Goal: Task Accomplishment & Management: Use online tool/utility

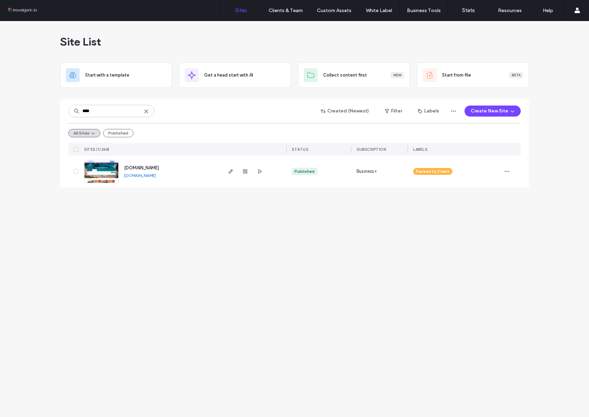
click at [149, 174] on link "www.johnsonholidays.com" at bounding box center [140, 175] width 32 height 5
click at [125, 110] on input "****" at bounding box center [111, 111] width 86 height 12
type input "****"
click at [156, 175] on link "connossieur-travel.multiscreensite.com" at bounding box center [140, 175] width 32 height 5
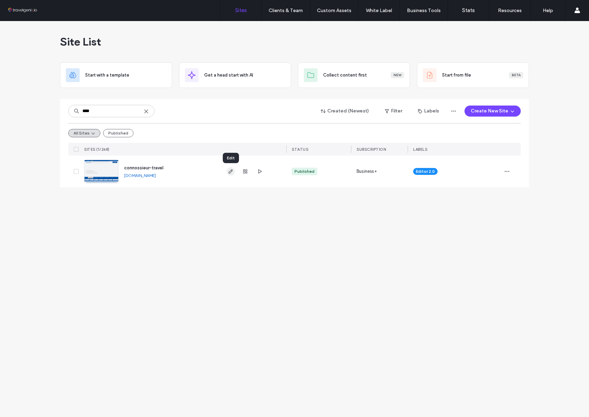
click at [232, 171] on icon "button" at bounding box center [231, 172] width 6 height 6
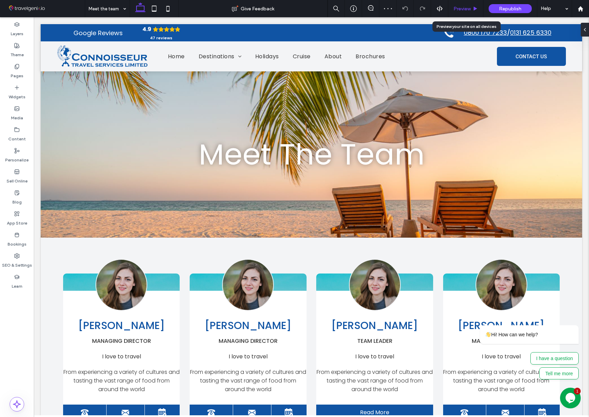
drag, startPoint x: 462, startPoint y: 4, endPoint x: 452, endPoint y: 6, distance: 10.2
click at [462, 4] on div "Preview" at bounding box center [465, 8] width 35 height 17
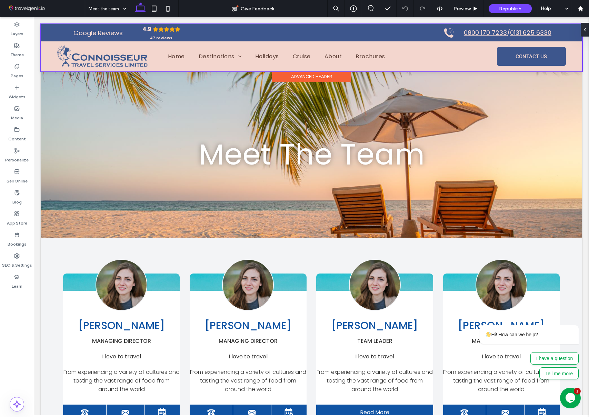
click at [307, 53] on div at bounding box center [312, 47] width 542 height 47
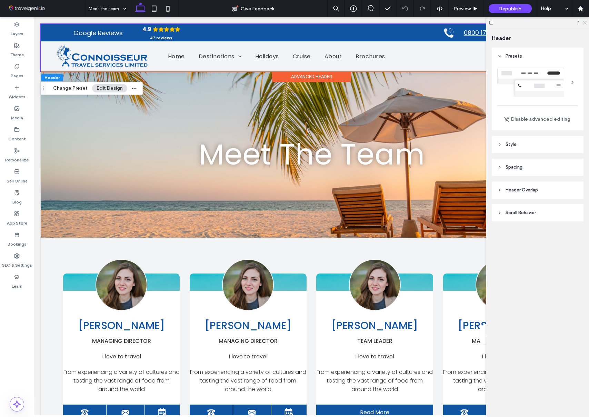
click at [584, 22] on use at bounding box center [585, 23] width 4 height 4
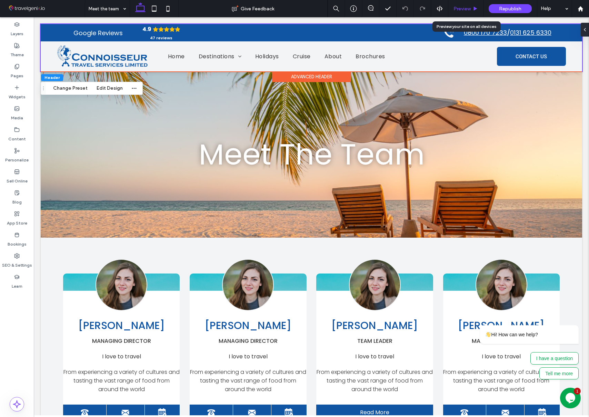
click at [471, 6] on div "Preview" at bounding box center [465, 9] width 35 height 6
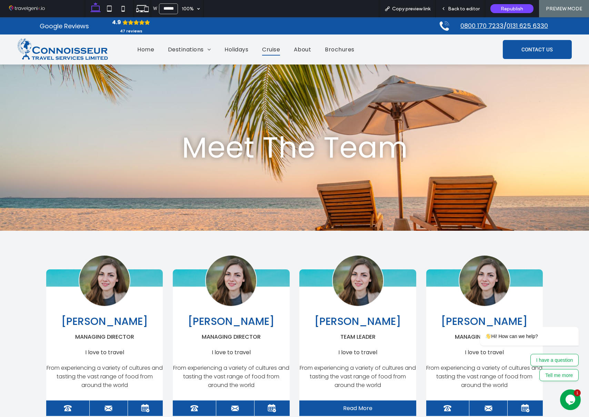
click at [275, 47] on span "Cruise" at bounding box center [271, 49] width 18 height 12
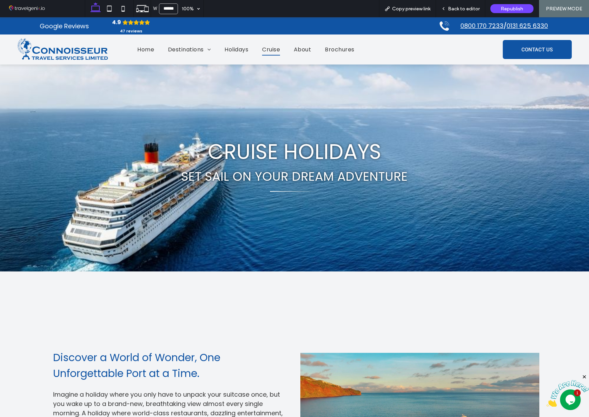
click at [8, 234] on div "Cruise Holidays Set Sail on Your Dream Adventure" at bounding box center [294, 168] width 589 height 207
drag, startPoint x: 466, startPoint y: 10, endPoint x: 259, endPoint y: 86, distance: 219.7
click at [466, 10] on span "Back to editor" at bounding box center [464, 9] width 32 height 6
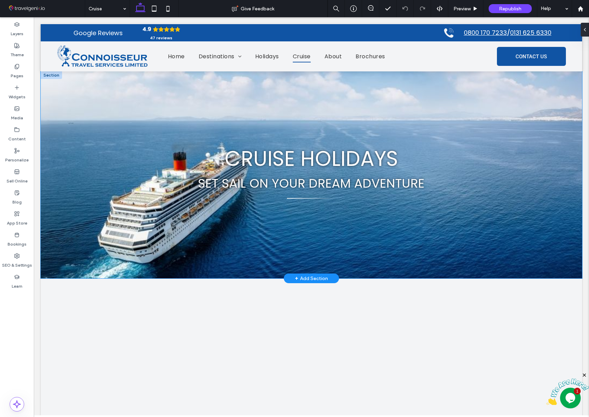
click at [48, 228] on div "Cruise Holidays Set Sail on Your Dream Adventure" at bounding box center [312, 174] width 542 height 207
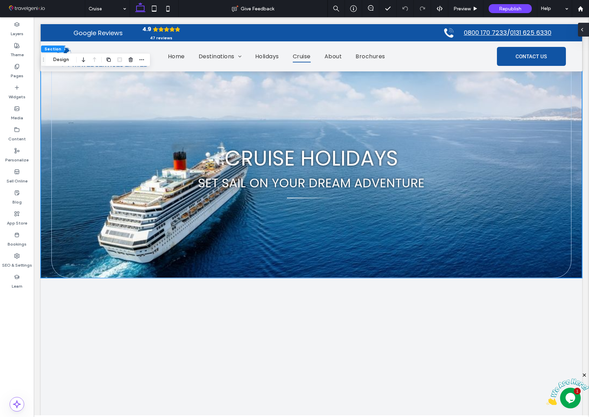
click at [582, 30] on use at bounding box center [582, 29] width 1 height 3
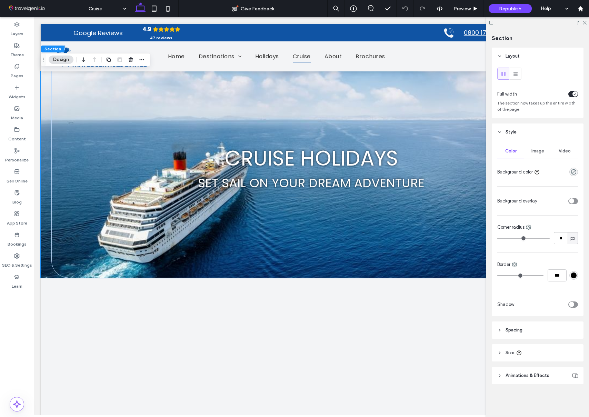
click at [536, 149] on span "Image" at bounding box center [538, 151] width 13 height 6
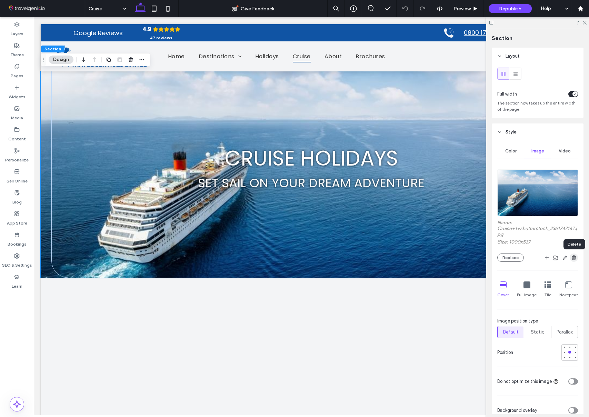
click at [574, 258] on icon "button" at bounding box center [574, 258] width 6 height 6
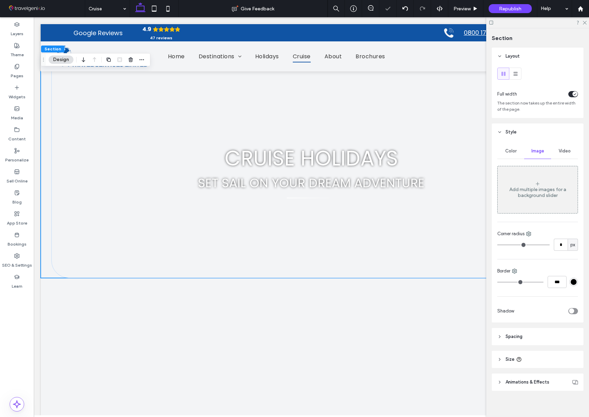
click at [567, 152] on span "Video" at bounding box center [565, 151] width 12 height 6
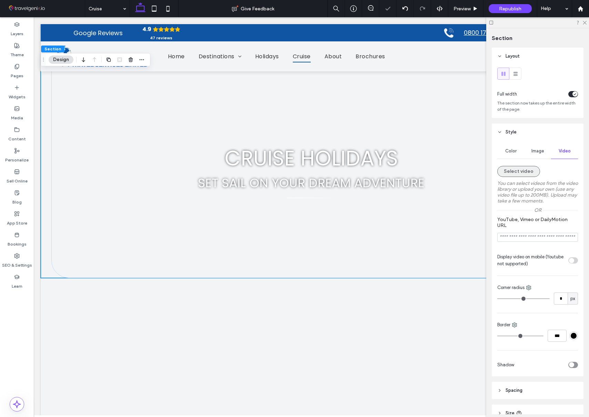
click at [522, 174] on button "Select video" at bounding box center [518, 171] width 43 height 11
click at [526, 172] on button "Select video" at bounding box center [518, 170] width 43 height 11
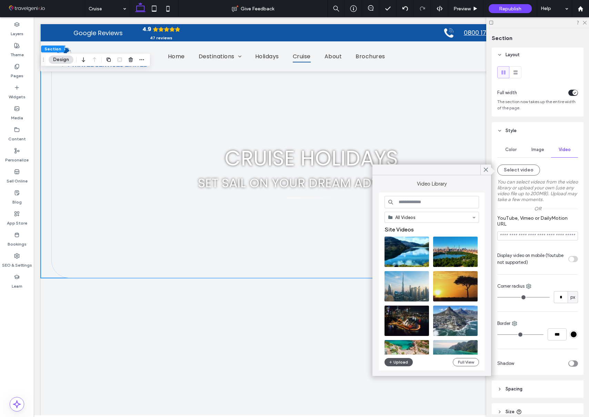
click at [403, 363] on button "Upload" at bounding box center [399, 362] width 28 height 8
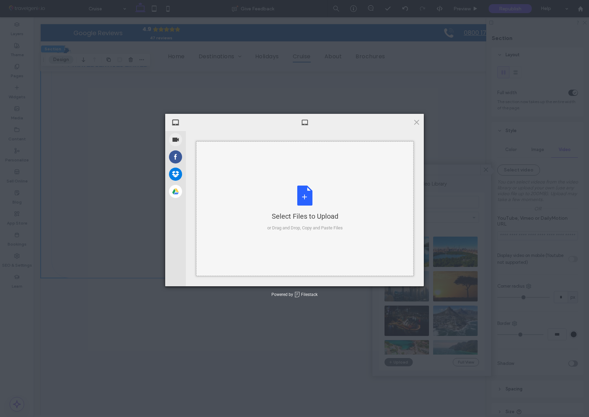
click at [265, 219] on div "Select Files to Upload or Drag and Drop, Copy and Paste Files" at bounding box center [304, 208] width 217 height 135
type input "**********"
click at [304, 196] on div "Select Files to Upload or Drag and Drop, Copy and Paste Files" at bounding box center [305, 209] width 76 height 46
click at [305, 238] on div "Select Files to Upload or Drag and Drop, Copy and Paste Files" at bounding box center [304, 208] width 217 height 135
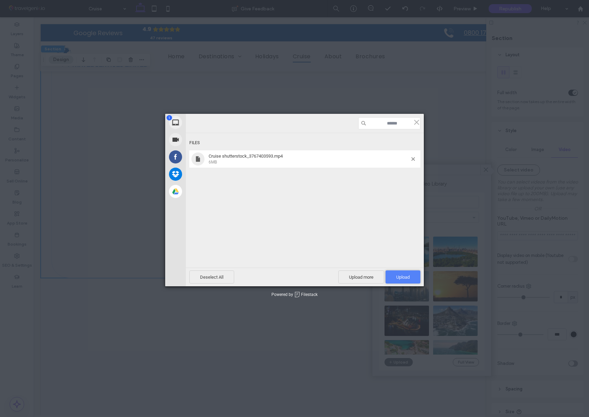
click at [407, 280] on span "Upload 1" at bounding box center [403, 276] width 35 height 13
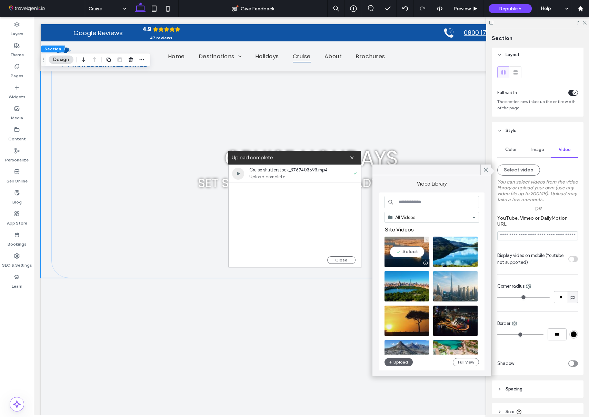
click at [409, 250] on video at bounding box center [407, 252] width 45 height 30
type input "**********"
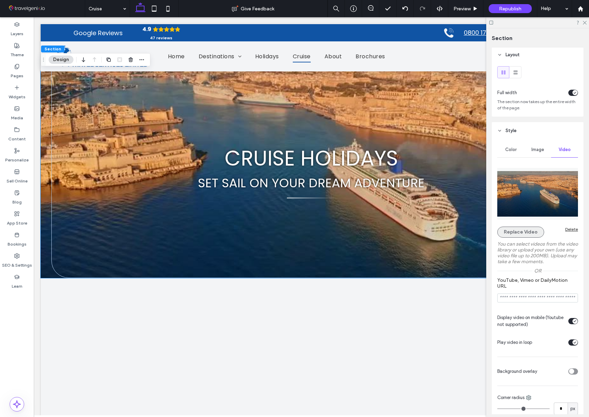
click at [518, 230] on button "Replace Video" at bounding box center [520, 232] width 47 height 11
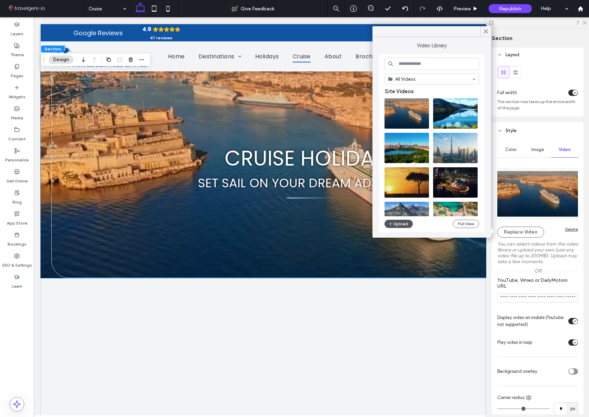
click at [393, 223] on span "button" at bounding box center [391, 224] width 5 height 8
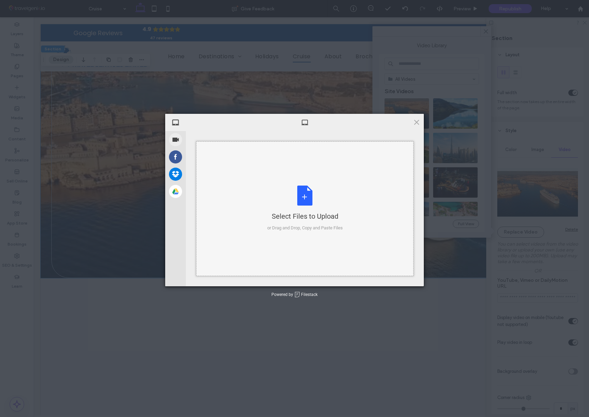
click at [296, 216] on div "Select Files to Upload" at bounding box center [305, 216] width 76 height 10
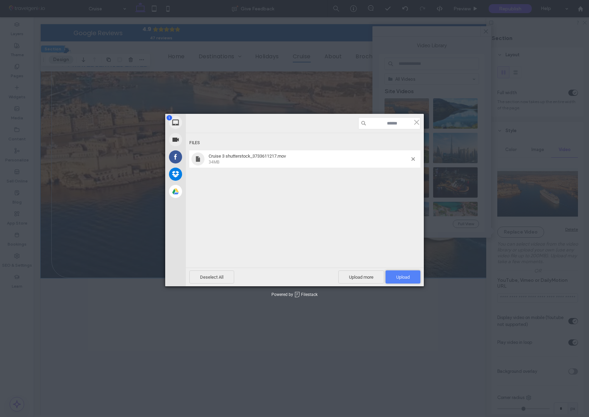
click at [411, 275] on span "Upload 1" at bounding box center [403, 276] width 35 height 13
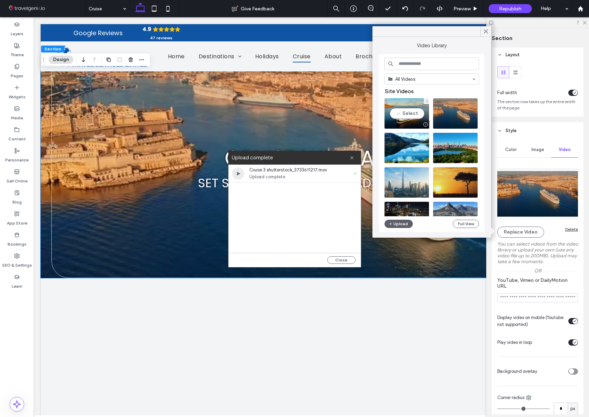
click at [397, 113] on video at bounding box center [407, 113] width 45 height 30
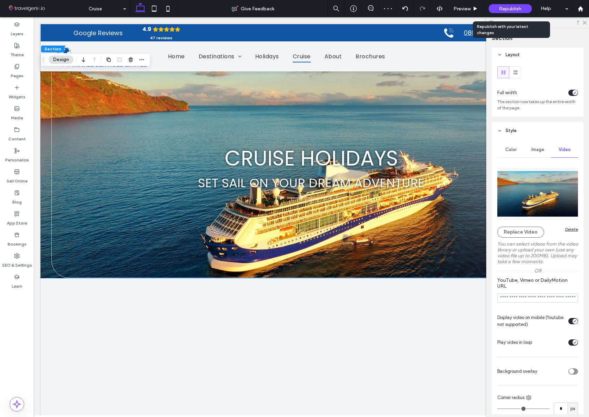
click at [510, 12] on div "Republish" at bounding box center [510, 8] width 43 height 9
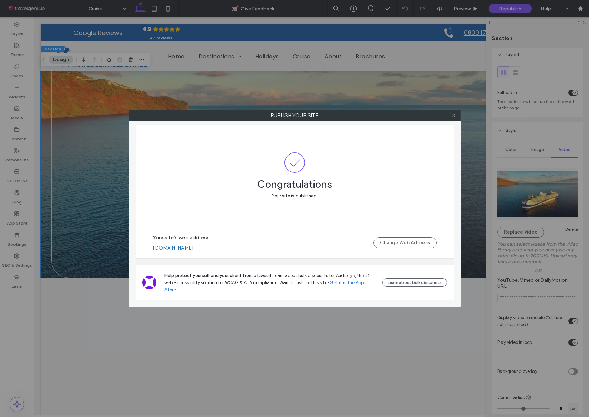
click at [456, 113] on icon at bounding box center [453, 115] width 5 height 5
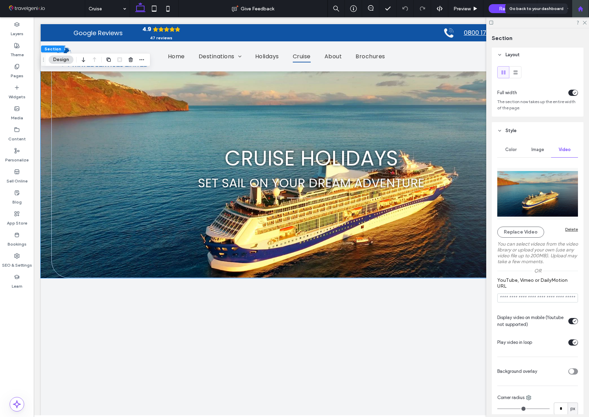
click at [582, 11] on icon at bounding box center [581, 9] width 6 height 6
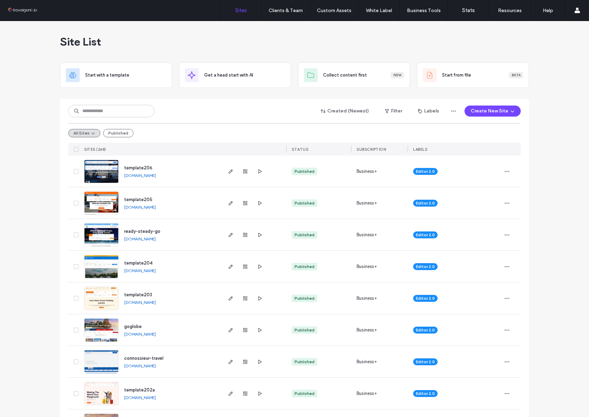
click at [127, 109] on input at bounding box center [111, 111] width 86 height 12
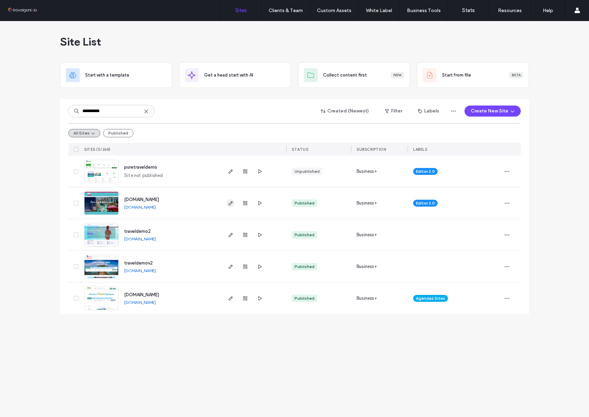
type input "**********"
click at [230, 203] on icon "button" at bounding box center [231, 203] width 6 height 6
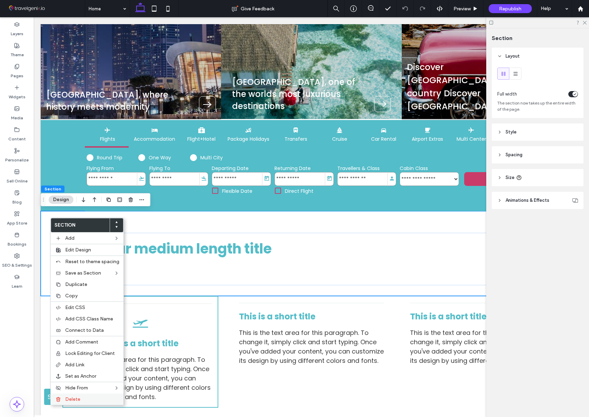
click at [96, 397] on label "Delete" at bounding box center [92, 399] width 54 height 6
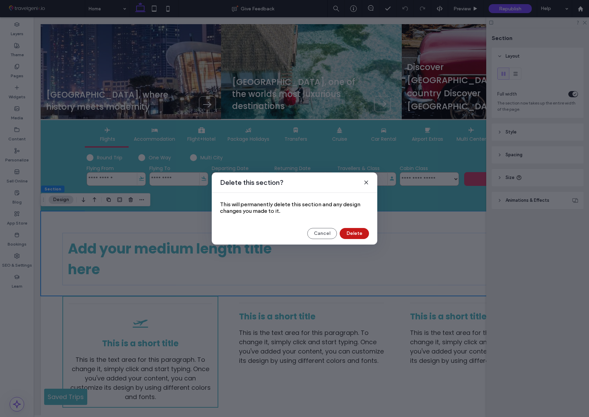
click at [356, 237] on button "Delete" at bounding box center [354, 233] width 29 height 11
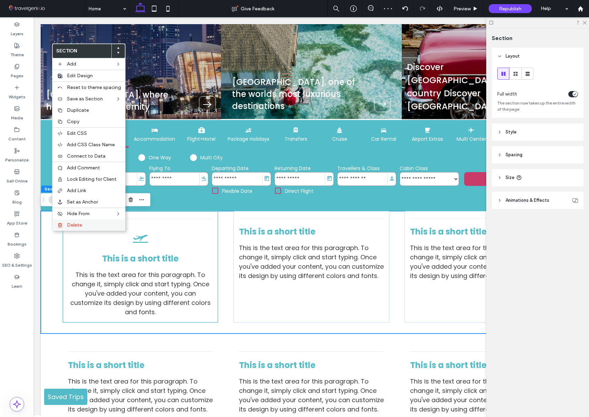
click at [82, 225] on label "Delete" at bounding box center [94, 225] width 54 height 6
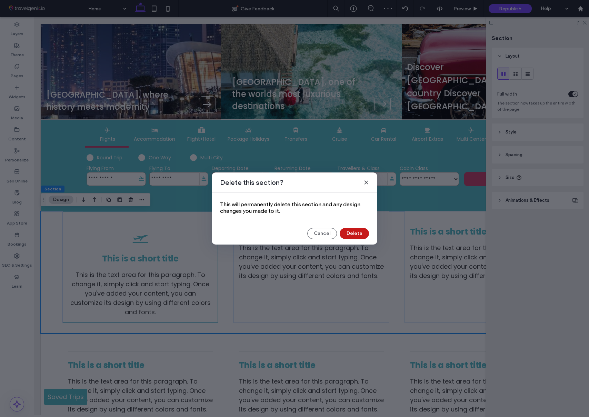
drag, startPoint x: 362, startPoint y: 237, endPoint x: 300, endPoint y: 221, distance: 63.5
click at [362, 237] on button "Delete" at bounding box center [354, 233] width 29 height 11
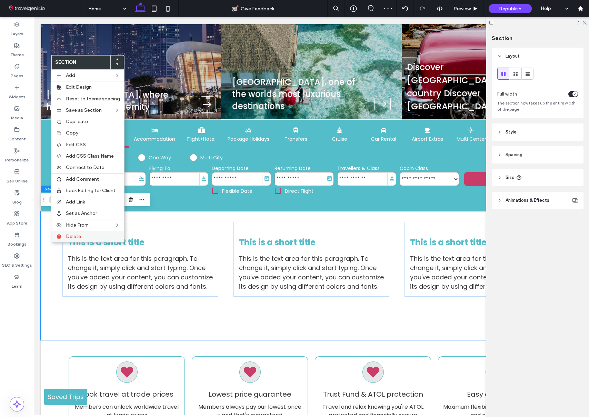
click at [61, 238] on icon at bounding box center [59, 237] width 6 height 6
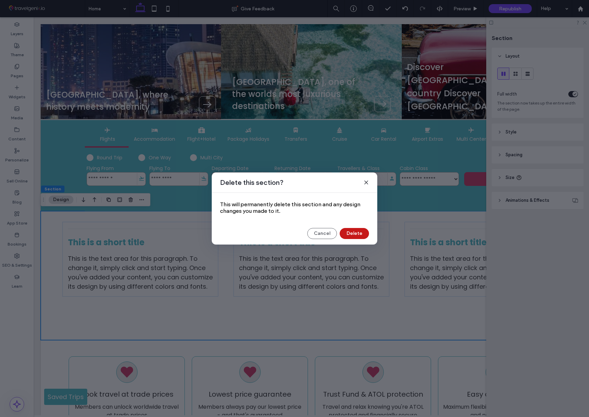
click at [348, 232] on button "Delete" at bounding box center [354, 233] width 29 height 11
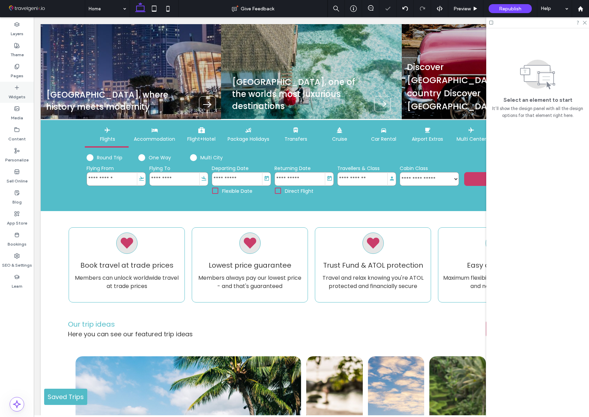
click at [13, 94] on label "Widgets" at bounding box center [17, 95] width 17 height 10
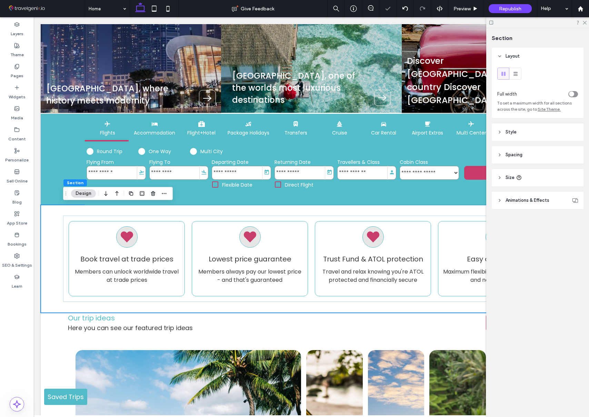
scroll to position [210, 0]
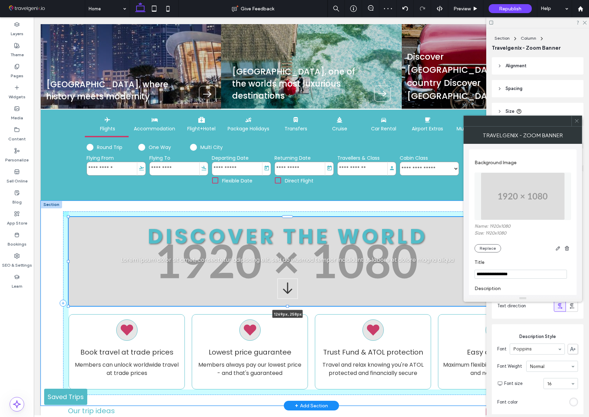
drag, startPoint x: 425, startPoint y: 261, endPoint x: 507, endPoint y: 263, distance: 82.1
click at [507, 263] on div at bounding box center [506, 261] width 3 height 3
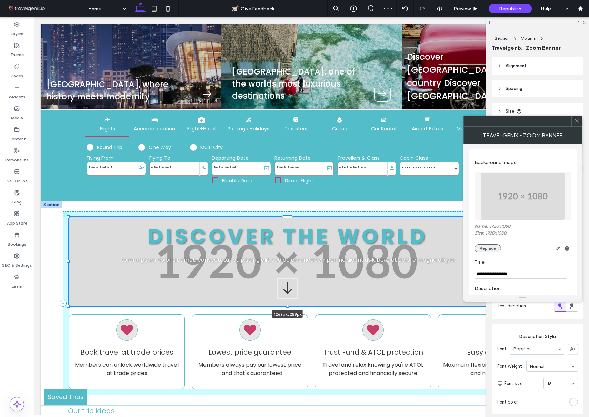
type input "****"
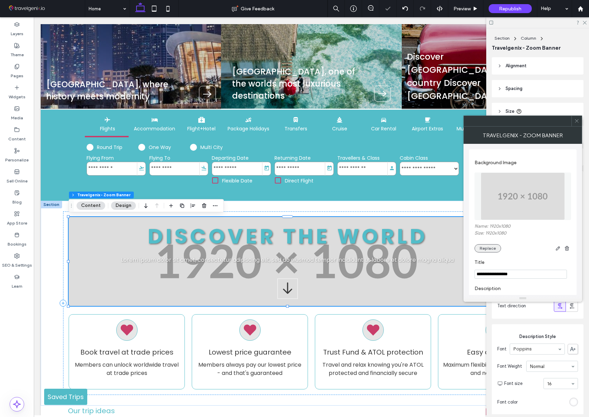
click at [492, 249] on button "Replace" at bounding box center [488, 248] width 27 height 8
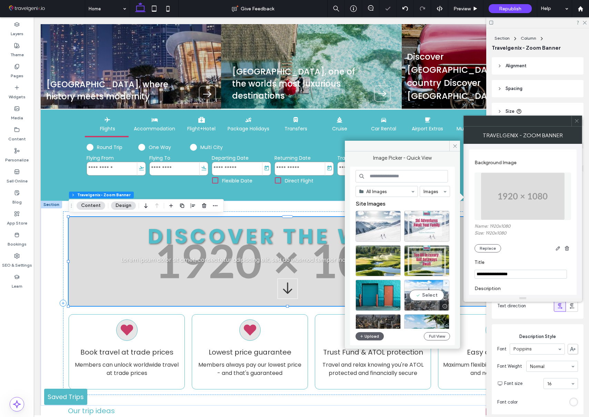
click at [432, 294] on div "Select" at bounding box center [426, 295] width 45 height 31
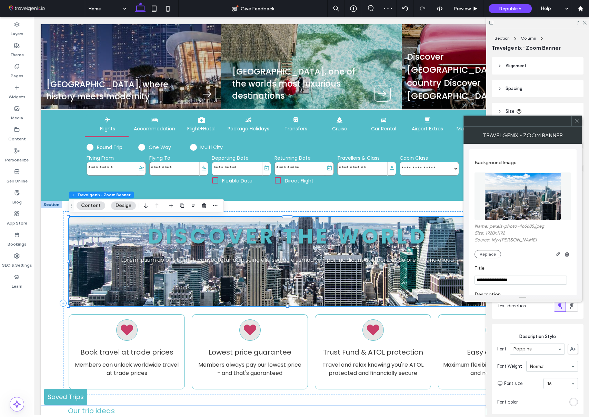
drag, startPoint x: 577, startPoint y: 121, endPoint x: 529, endPoint y: 155, distance: 59.4
click at [577, 121] on use at bounding box center [576, 120] width 3 height 3
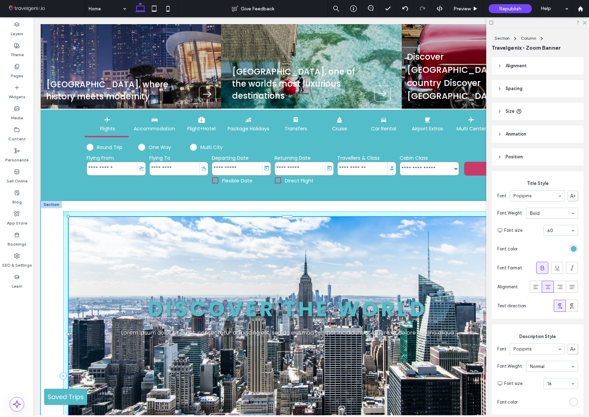
drag, startPoint x: 291, startPoint y: 344, endPoint x: 292, endPoint y: 379, distance: 34.9
click at [292, 379] on div "DISCOVER THE WORLD Lorem ipsum dolor sit amet, consectetur adipiscing elit, sed…" at bounding box center [311, 376] width 497 height 350
type input "***"
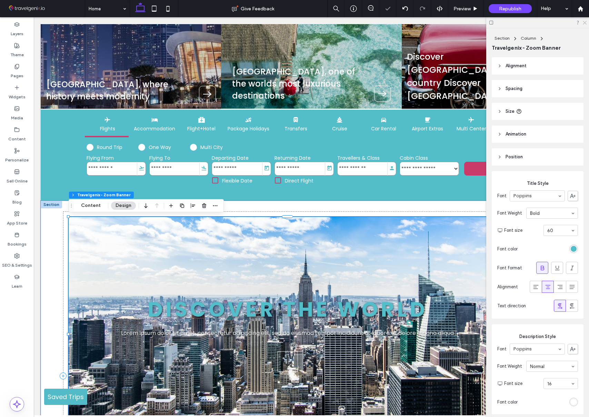
click at [586, 21] on use at bounding box center [585, 23] width 4 height 4
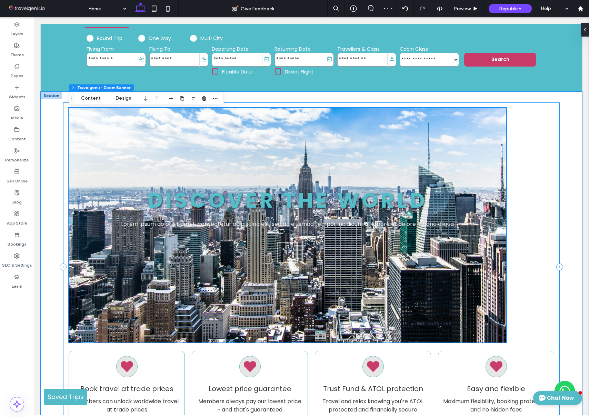
scroll to position [320, 0]
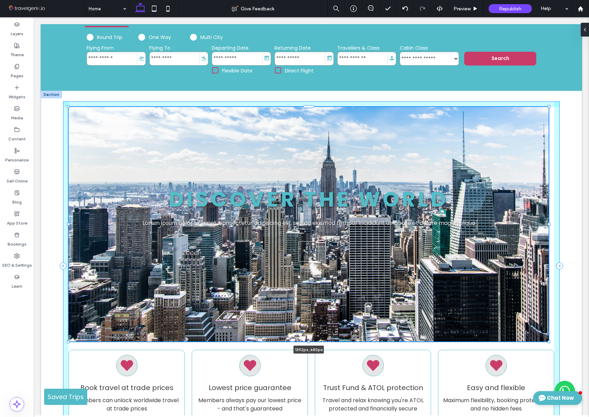
drag, startPoint x: 550, startPoint y: 224, endPoint x: 467, endPoint y: 226, distance: 83.2
click at [550, 224] on div at bounding box center [549, 224] width 3 height 3
type input "****"
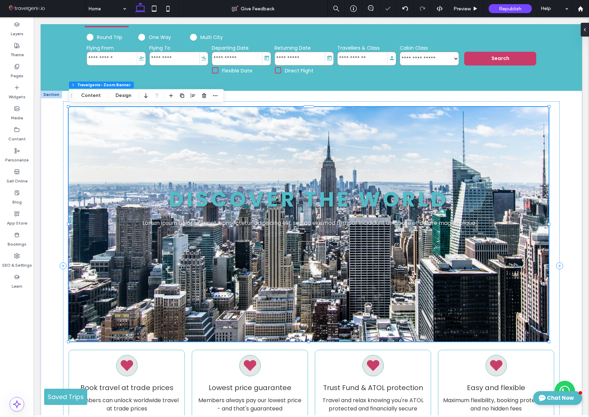
click at [174, 146] on div at bounding box center [308, 224] width 485 height 237
click at [204, 95] on use "button" at bounding box center [204, 95] width 4 height 4
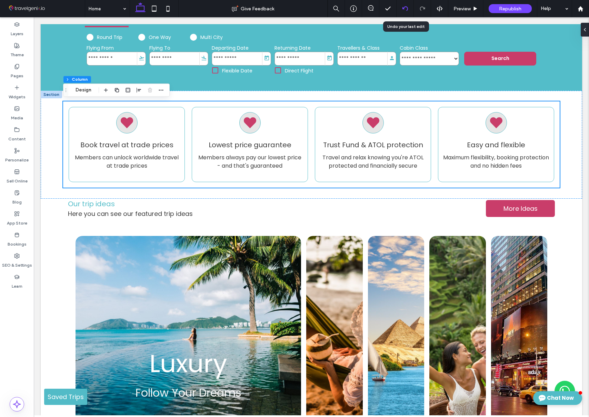
click at [405, 10] on icon at bounding box center [406, 9] width 6 height 6
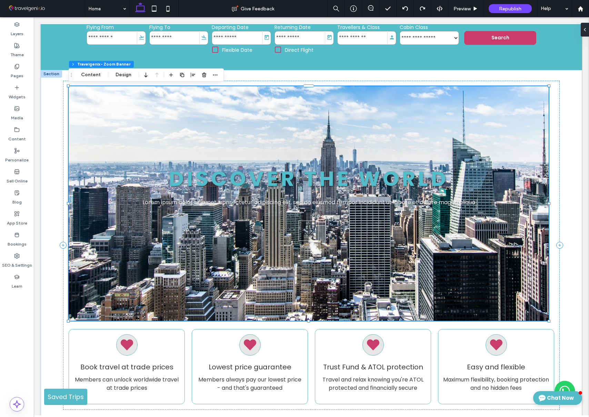
scroll to position [0, 0]
click at [258, 180] on h2 "DISCOVER THE WORLD" at bounding box center [308, 178] width 333 height 25
click at [100, 74] on button "Content" at bounding box center [91, 75] width 29 height 8
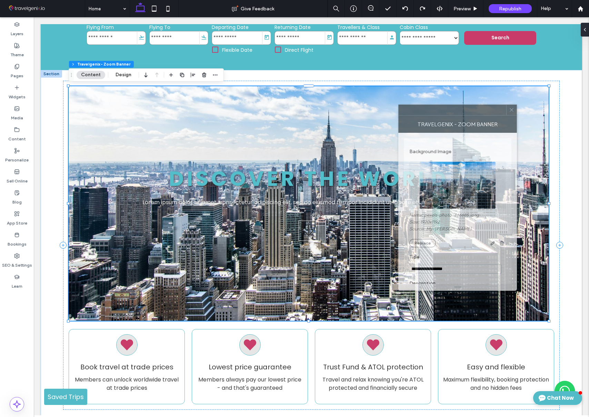
drag, startPoint x: 504, startPoint y: 125, endPoint x: 446, endPoint y: 208, distance: 101.4
click at [439, 114] on div at bounding box center [453, 110] width 108 height 10
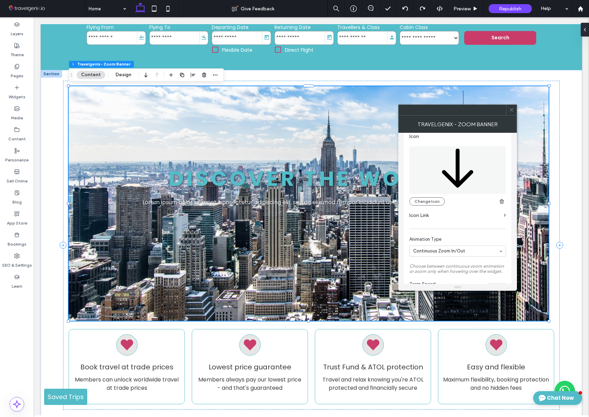
scroll to position [201, 0]
click at [421, 212] on label "Icon Link" at bounding box center [455, 213] width 92 height 13
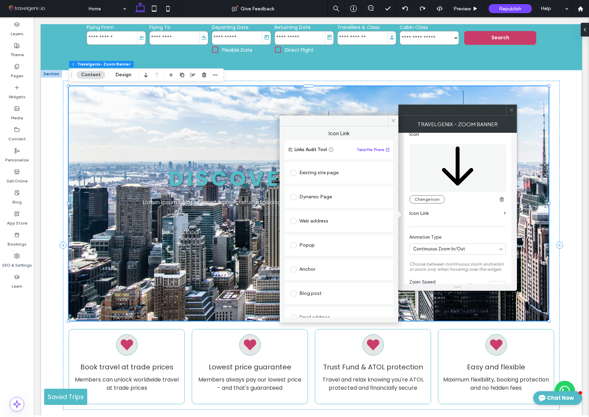
drag, startPoint x: 392, startPoint y: 117, endPoint x: 437, endPoint y: 174, distance: 72.0
click at [392, 117] on span at bounding box center [393, 121] width 11 height 10
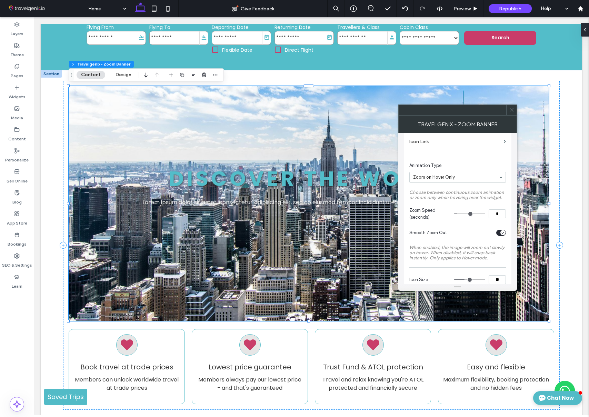
scroll to position [273, 0]
type input "*"
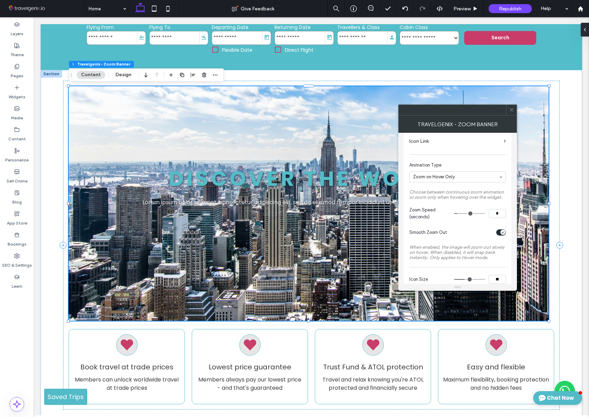
type input "*"
click at [463, 213] on input "range" at bounding box center [469, 213] width 31 height 1
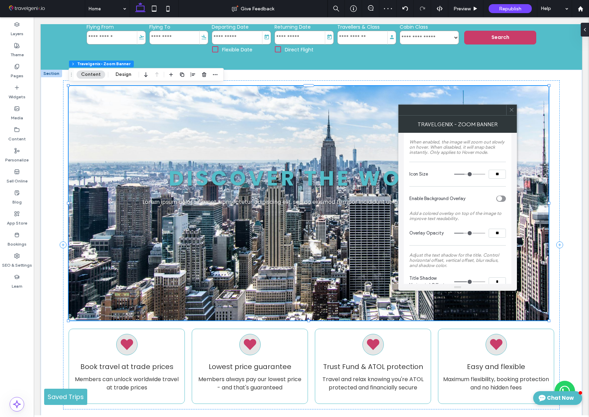
scroll to position [388, 0]
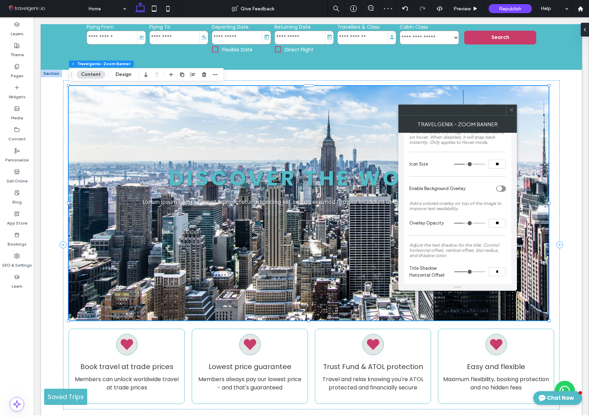
type input "**"
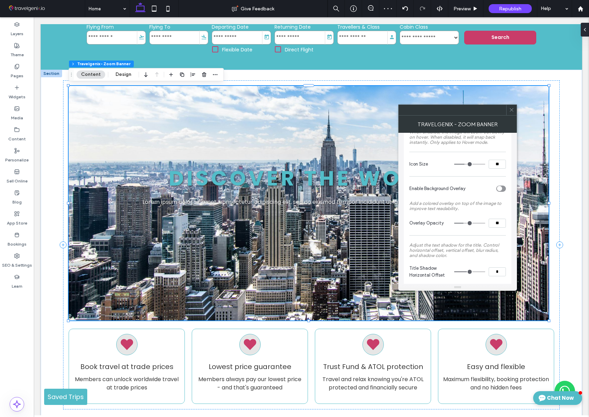
type input "**"
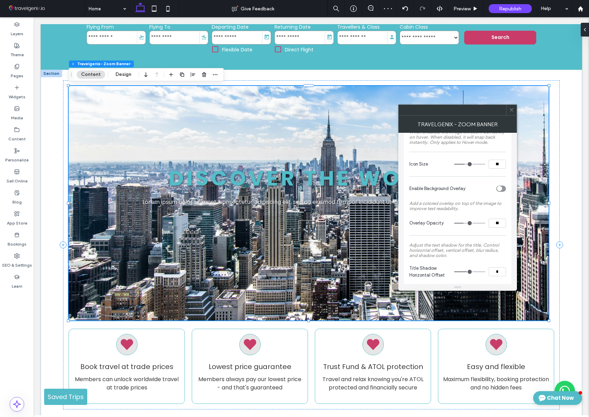
type input "**"
drag, startPoint x: 464, startPoint y: 223, endPoint x: 479, endPoint y: 224, distance: 14.9
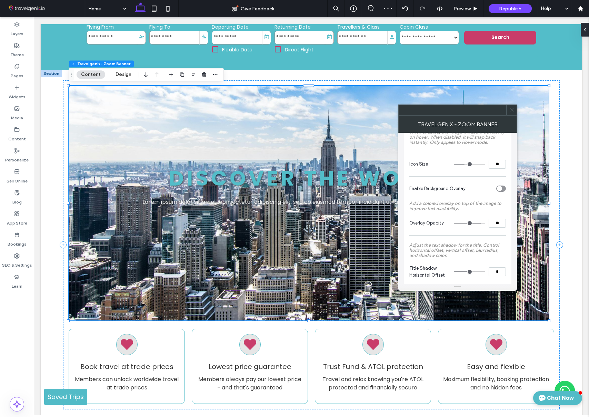
click at [479, 224] on input "range" at bounding box center [469, 223] width 31 height 1
type input "**"
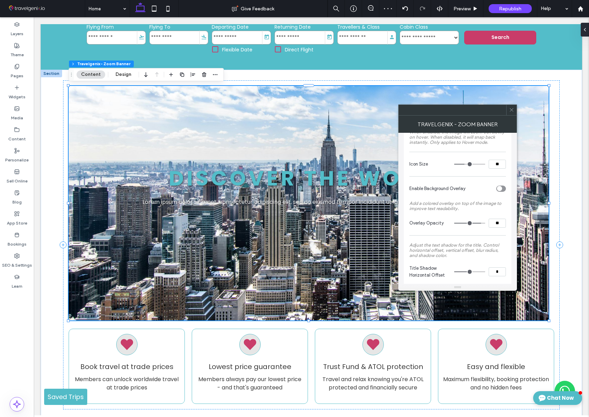
type input "**"
type input "*"
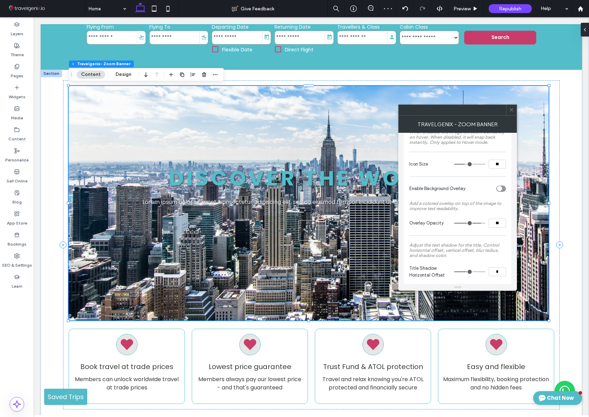
type input "*"
click at [454, 223] on input "range" at bounding box center [469, 223] width 31 height 1
type input "*"
type input "**"
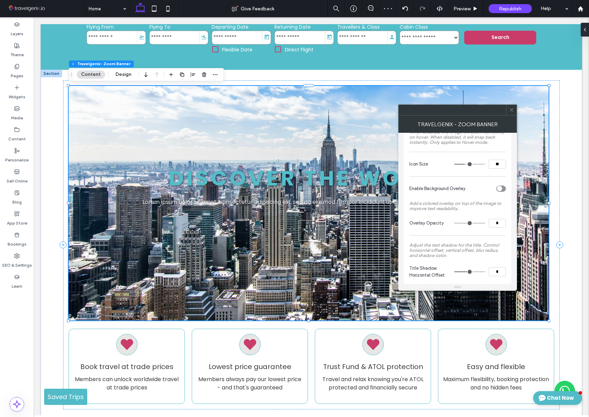
type input "**"
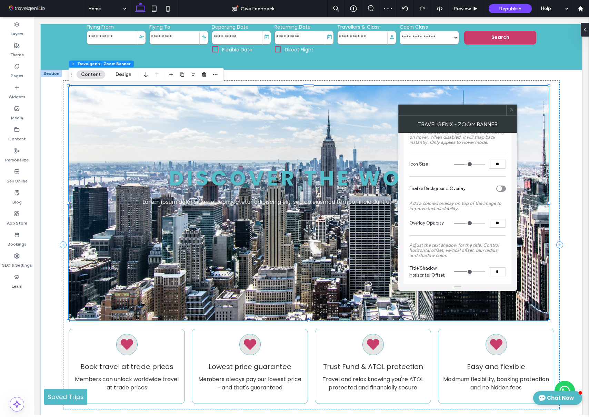
type input "**"
drag, startPoint x: 456, startPoint y: 224, endPoint x: 466, endPoint y: 223, distance: 10.4
click at [466, 223] on input "range" at bounding box center [469, 223] width 31 height 1
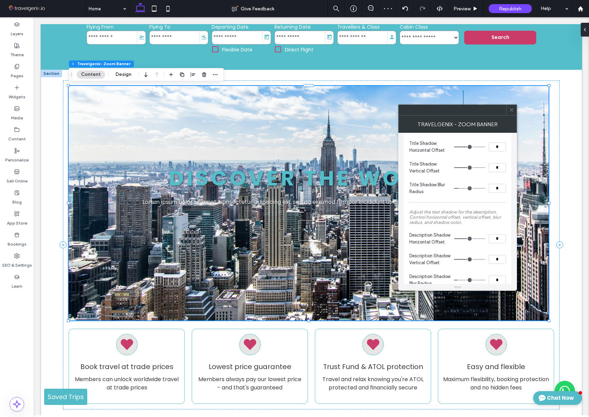
scroll to position [530, 0]
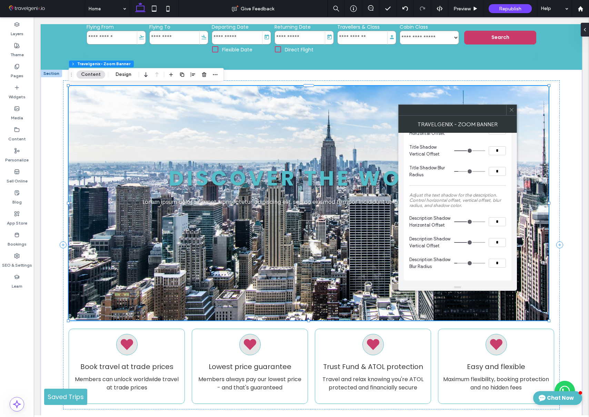
click at [512, 109] on use at bounding box center [511, 109] width 3 height 3
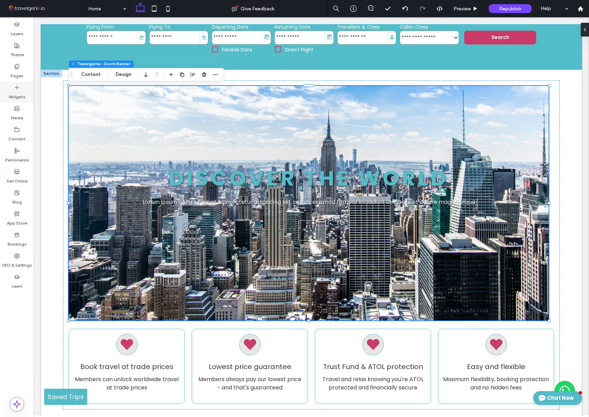
click at [12, 91] on label "Widgets" at bounding box center [17, 95] width 17 height 10
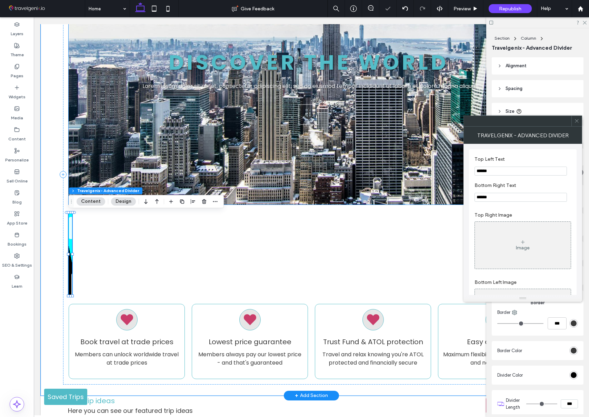
scroll to position [477, 0]
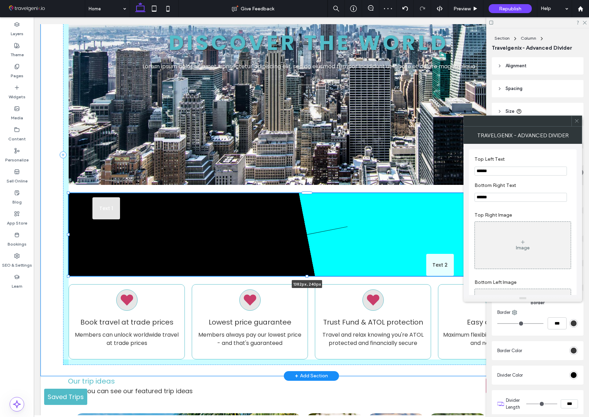
drag, startPoint x: 73, startPoint y: 234, endPoint x: 550, endPoint y: 256, distance: 477.3
click at [550, 256] on div "DISCOVER THE WORLD Lorem ipsum dolor sit amet, consectetur adipiscing elit, sed…" at bounding box center [311, 155] width 497 height 442
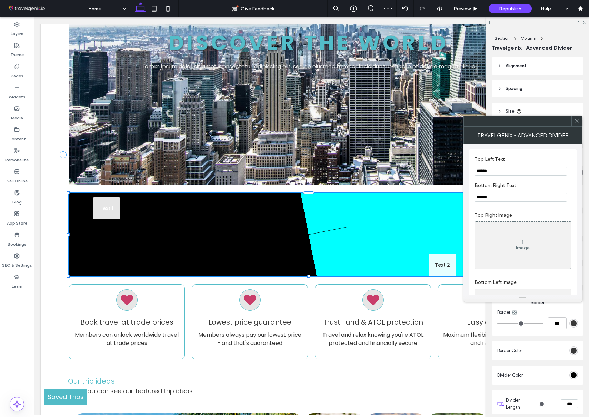
type input "****"
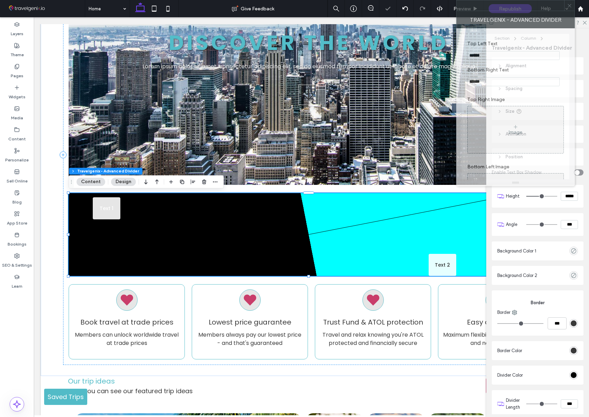
drag, startPoint x: 503, startPoint y: 112, endPoint x: 501, endPoint y: 53, distance: 58.7
click at [494, 0] on html ".wqwq-1{fill:#231f20;} .cls-1q, .cls-2q { fill-rule: evenodd; } .cls-2q { fill:…" at bounding box center [294, 208] width 589 height 417
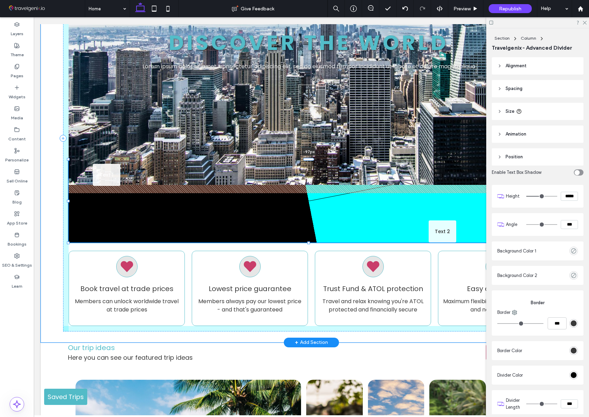
drag, startPoint x: 310, startPoint y: 193, endPoint x: 310, endPoint y: 170, distance: 23.1
click at [308, 160] on div at bounding box center [308, 159] width 11 height 3
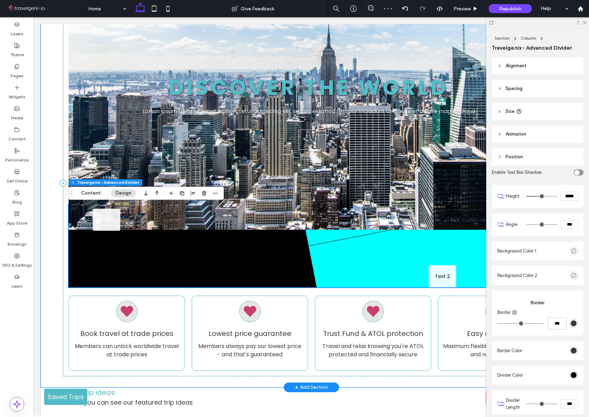
scroll to position [431, 0]
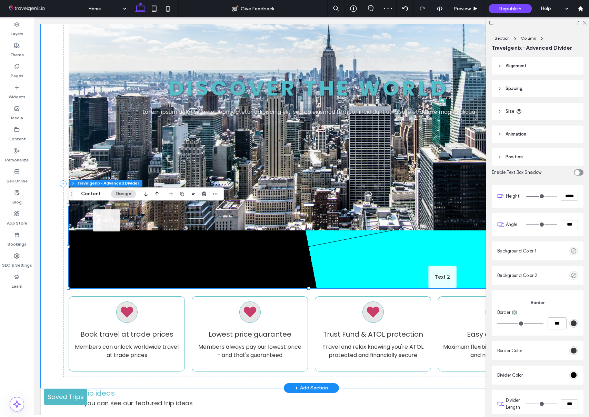
click at [440, 279] on div "Text 2 Text 2" at bounding box center [442, 277] width 28 height 22
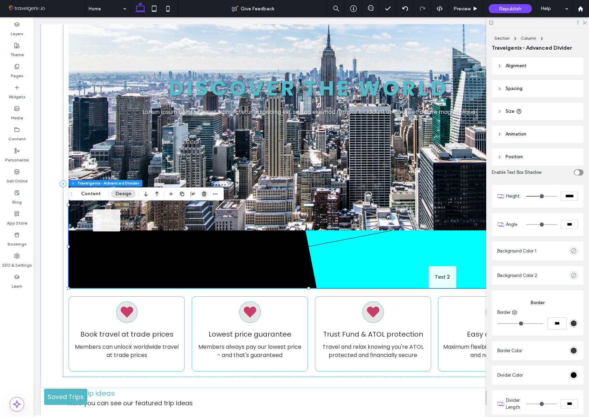
click at [203, 193] on use "button" at bounding box center [204, 194] width 4 height 4
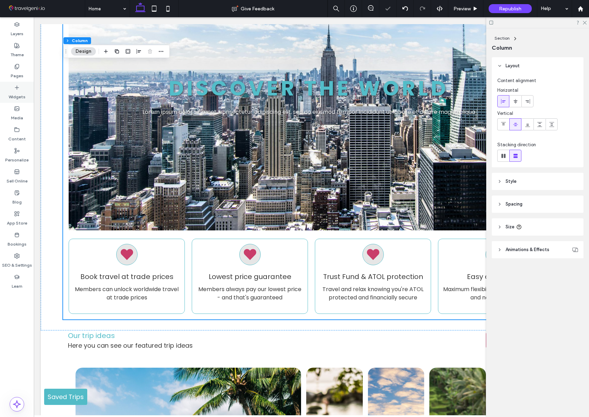
click at [16, 88] on use at bounding box center [16, 87] width 3 height 3
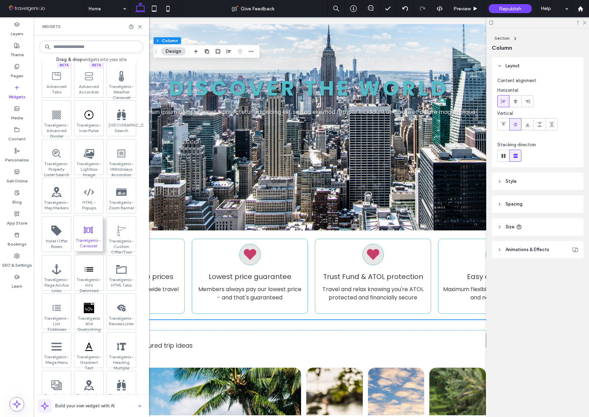
scroll to position [718, 0]
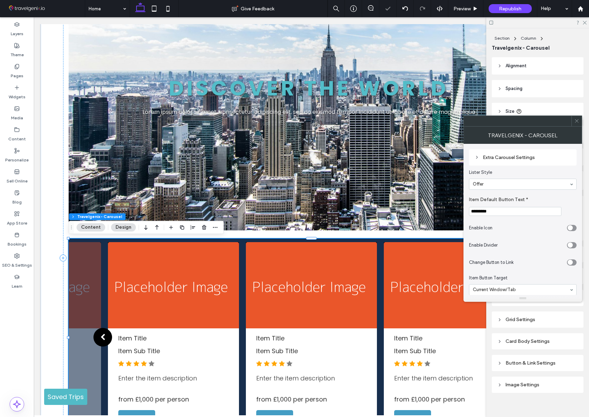
click at [577, 120] on icon at bounding box center [576, 120] width 5 height 5
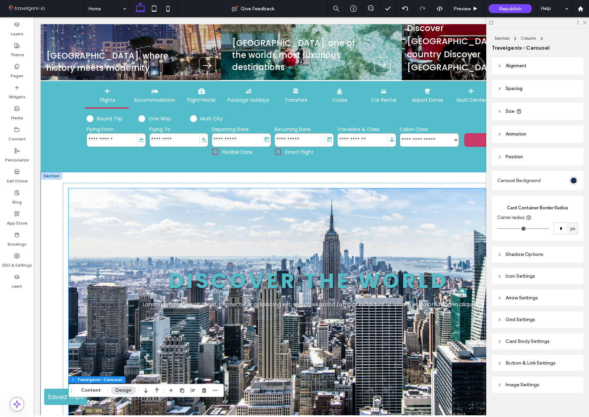
scroll to position [108, 0]
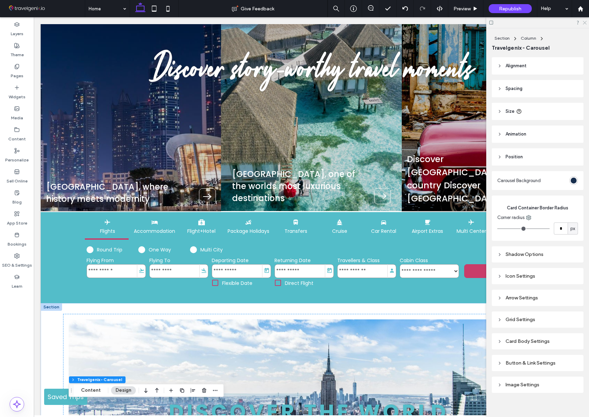
click at [585, 22] on use at bounding box center [585, 23] width 4 height 4
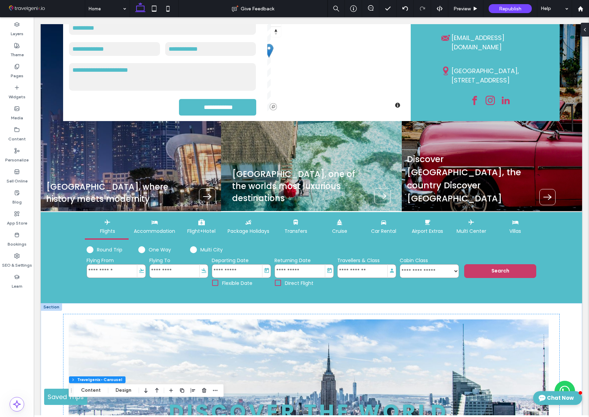
scroll to position [0, 0]
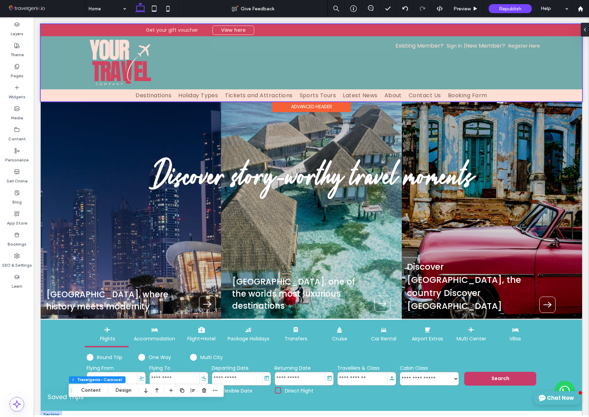
click at [462, 97] on div at bounding box center [312, 62] width 542 height 77
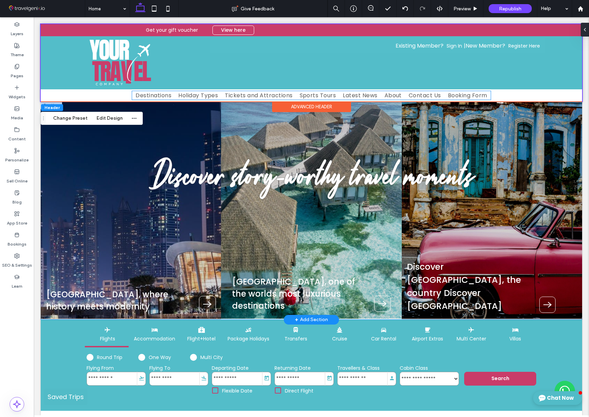
scroll to position [3, 0]
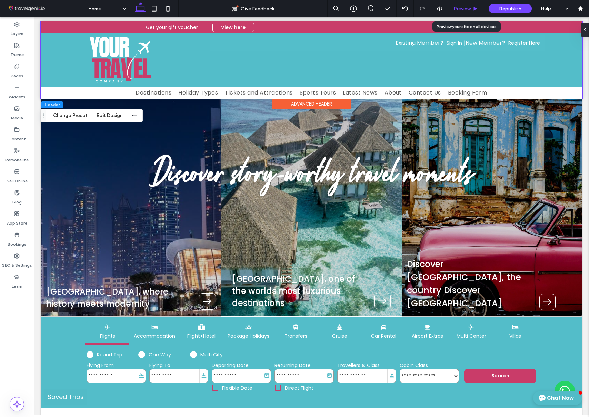
click at [454, 6] on span "Preview" at bounding box center [462, 9] width 17 height 6
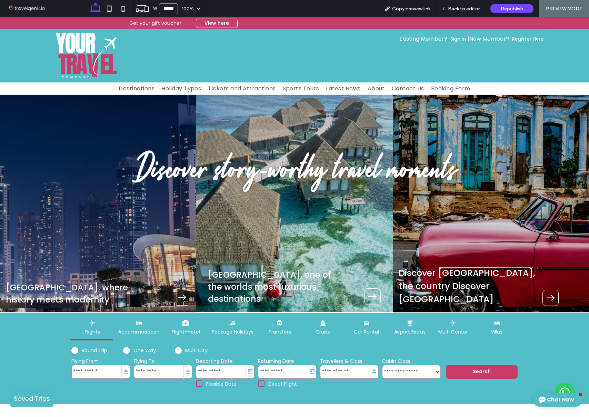
click at [451, 86] on span "Booking Form" at bounding box center [450, 88] width 39 height 9
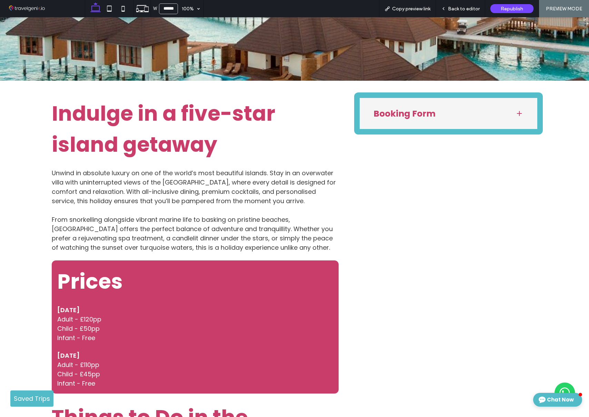
scroll to position [221, 0]
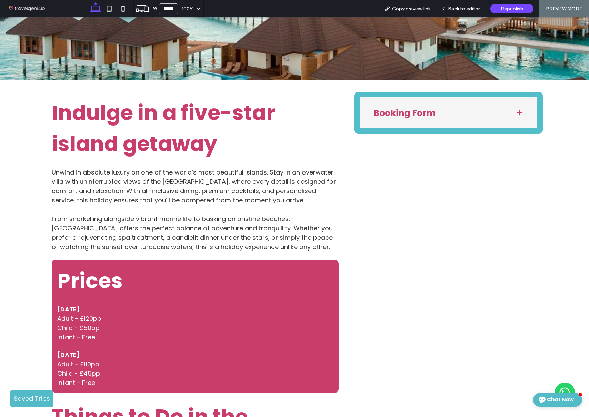
click at [521, 113] on span at bounding box center [519, 112] width 7 height 7
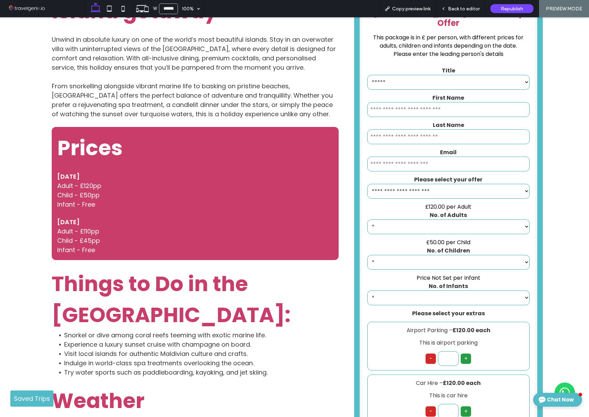
scroll to position [427, 0]
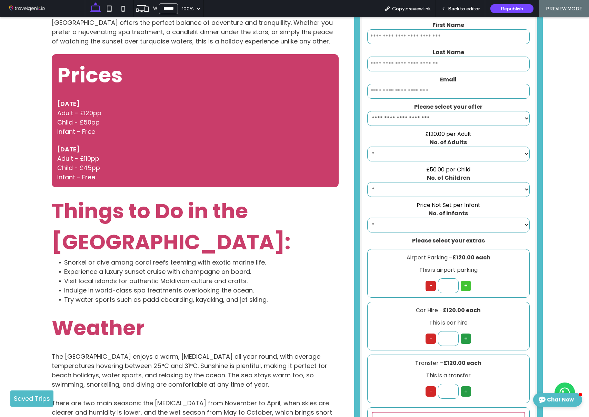
click at [468, 281] on button "+" at bounding box center [466, 286] width 10 height 10
click at [429, 281] on button "-" at bounding box center [431, 286] width 10 height 10
type input "*"
click at [467, 147] on select "* * * * * * * * * **" at bounding box center [448, 154] width 162 height 15
select select "*"
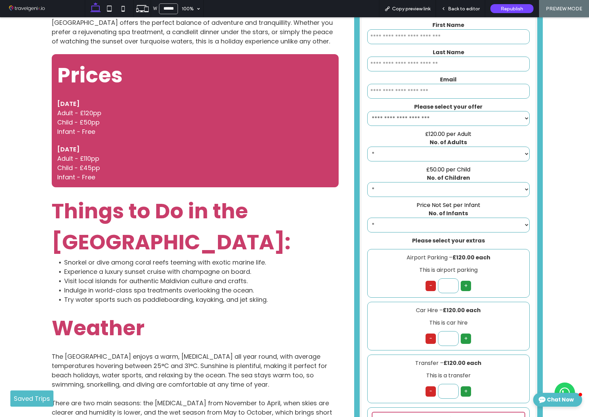
click at [367, 147] on select "* * * * * * * * * **" at bounding box center [448, 154] width 162 height 15
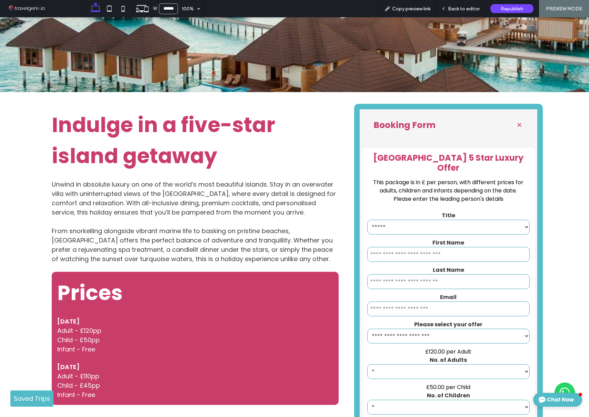
scroll to position [186, 0]
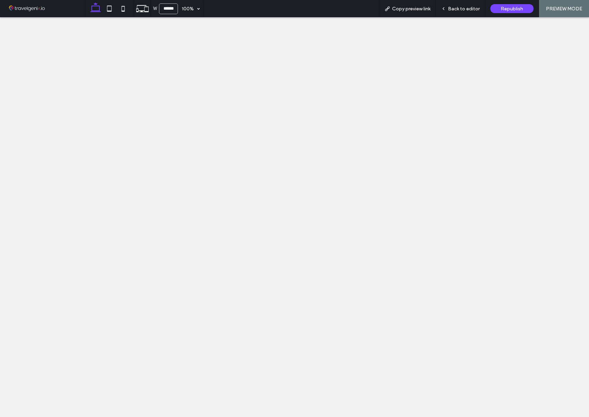
select select "*"
